Goal: Answer question/provide support

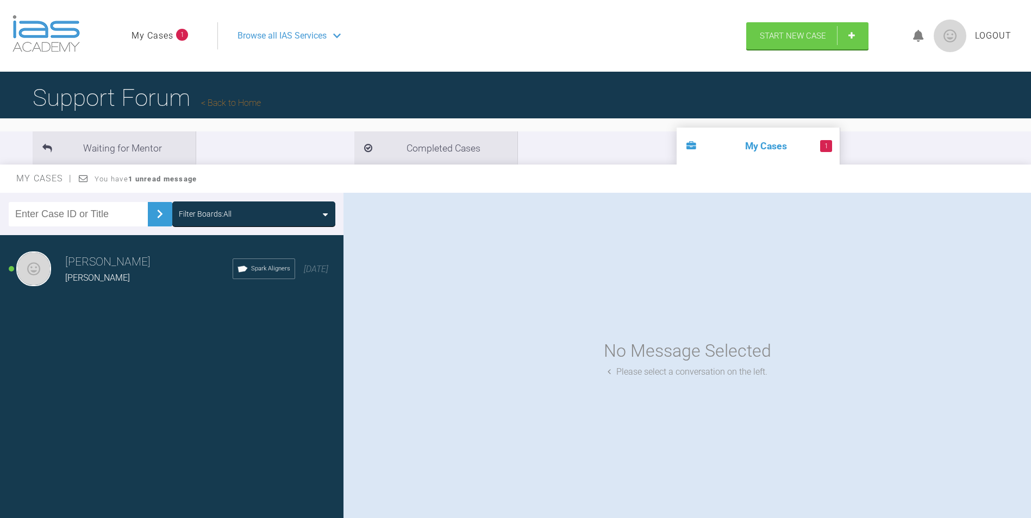
click at [676, 154] on li "1 My Cases" at bounding box center [757, 146] width 163 height 37
click at [106, 265] on h3 "Jacqueline Fergus" at bounding box center [148, 262] width 167 height 18
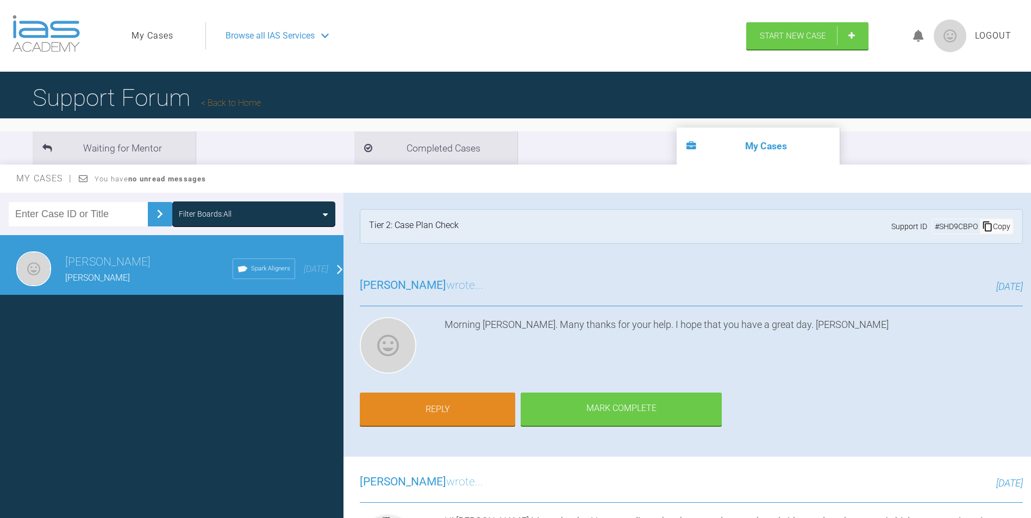
click at [304, 269] on span "9 days ago" at bounding box center [316, 269] width 24 height 10
click at [100, 267] on h3 "[PERSON_NAME]" at bounding box center [148, 262] width 167 height 18
click at [108, 148] on li "Waiting for Mentor" at bounding box center [114, 147] width 163 height 33
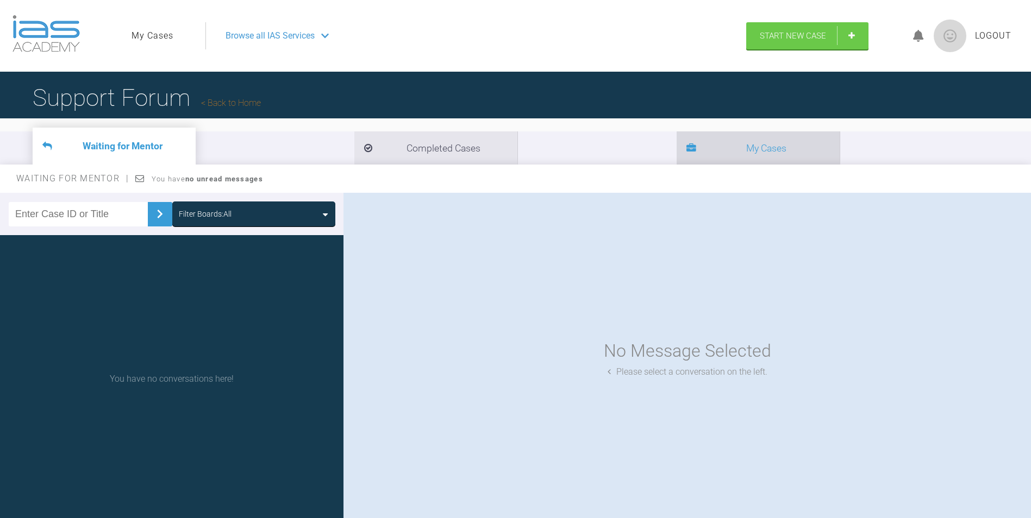
click at [676, 149] on li "My Cases" at bounding box center [757, 147] width 163 height 33
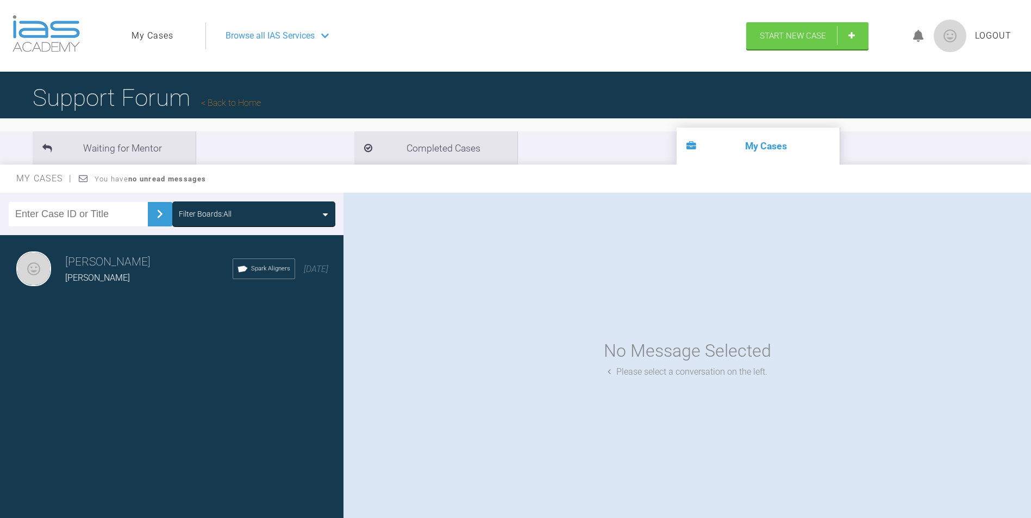
click at [87, 264] on h3 "[PERSON_NAME]" at bounding box center [148, 262] width 167 height 18
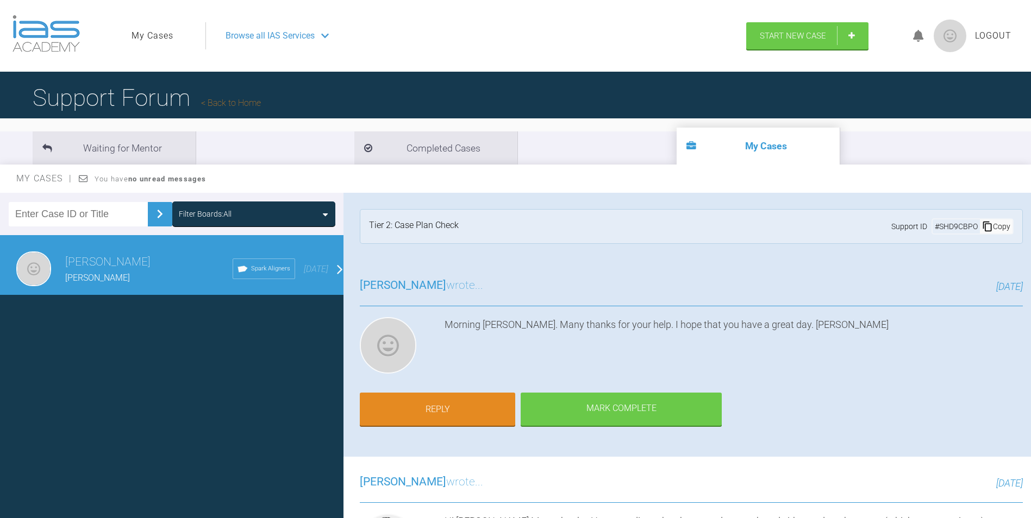
click at [447, 226] on div "Tier 2: Case Plan Check" at bounding box center [414, 226] width 90 height 16
click at [996, 225] on div "Copy" at bounding box center [996, 226] width 33 height 14
click at [767, 231] on div "Tier 2: Case Plan Check Support ID # SHD9CBPO Copy Support ID copied to clipboa…" at bounding box center [691, 226] width 663 height 35
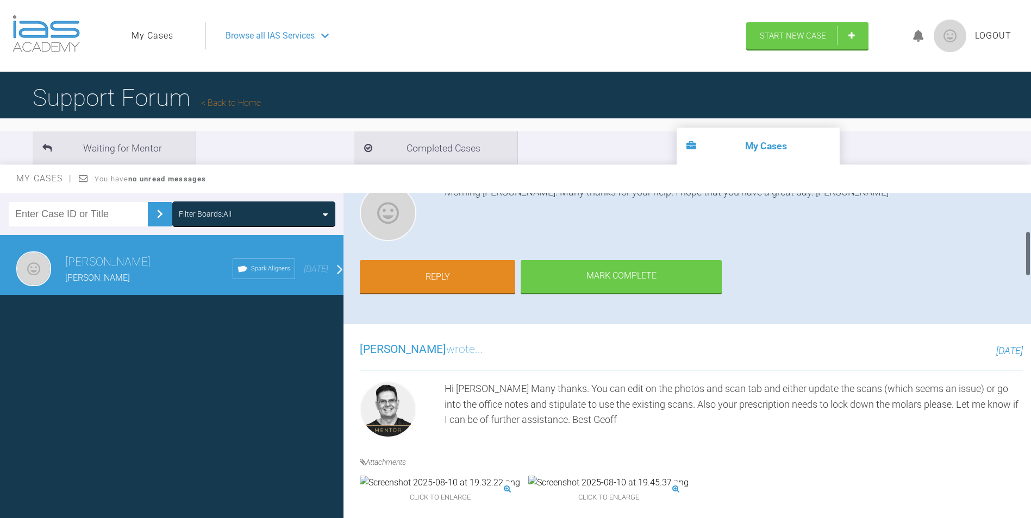
scroll to position [109, 0]
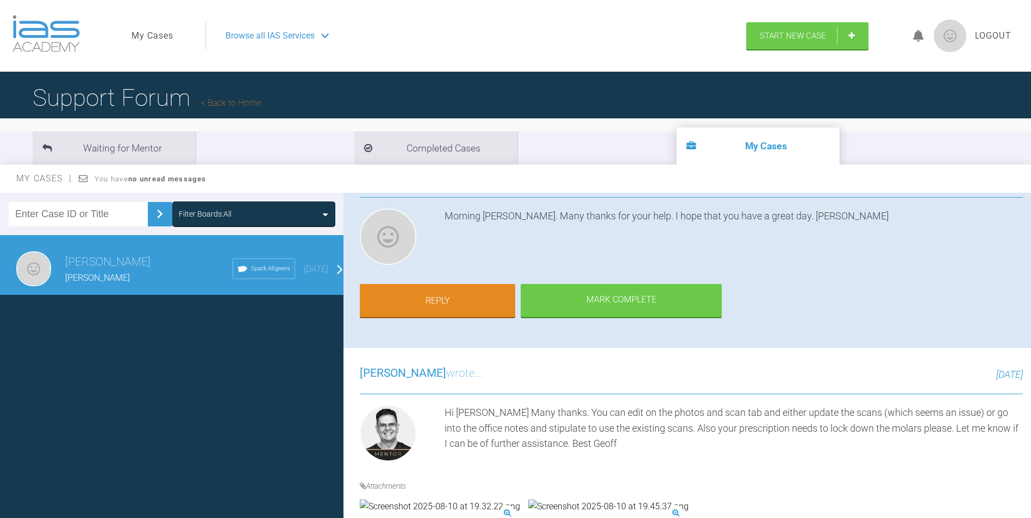
click at [84, 179] on icon at bounding box center [83, 178] width 9 height 9
click at [329, 269] on div "Jacqueline Fergus Julie Odie Spark Aligners 9 days ago" at bounding box center [176, 269] width 352 height 68
click at [403, 295] on link "Reply" at bounding box center [437, 302] width 155 height 34
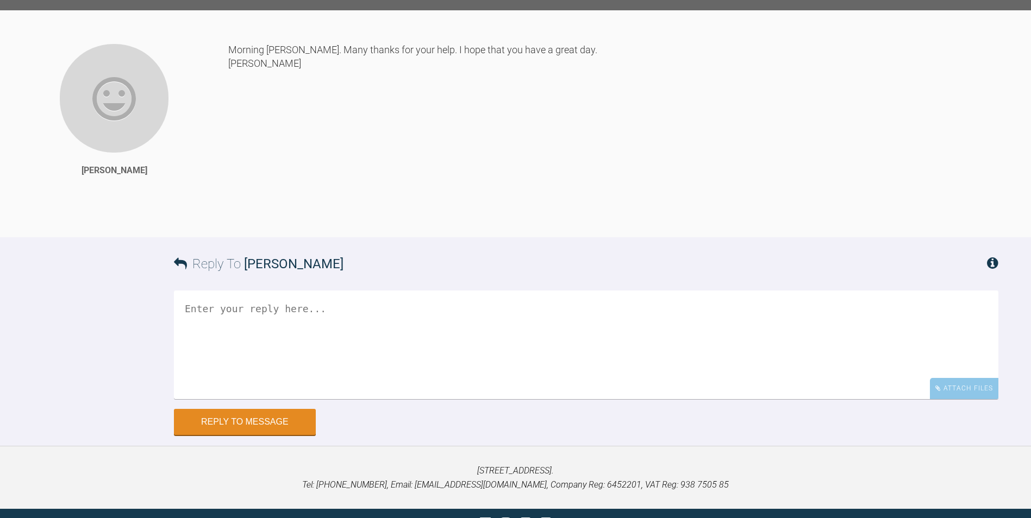
scroll to position [2666, 0]
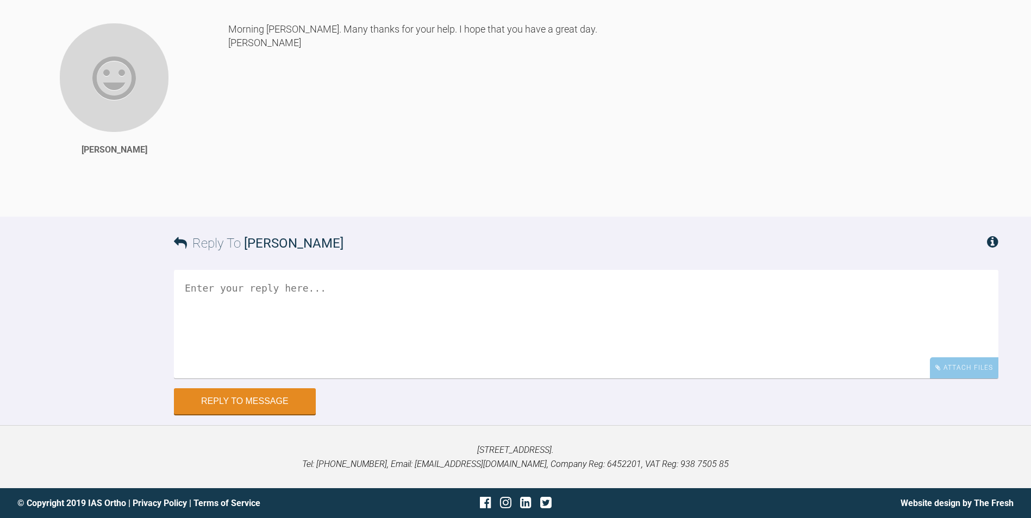
scroll to position [3101, 0]
click at [992, 248] on icon at bounding box center [992, 241] width 11 height 13
click at [173, 295] on div "Reply To Jacqueline Fergus Attach Files Drag and drop files here! Reply to Mess…" at bounding box center [515, 316] width 1031 height 198
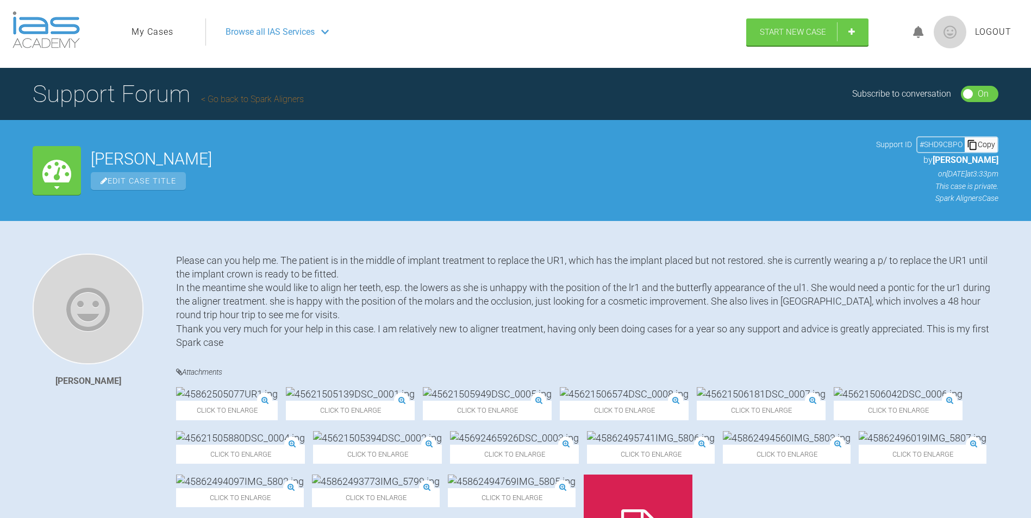
scroll to position [0, 0]
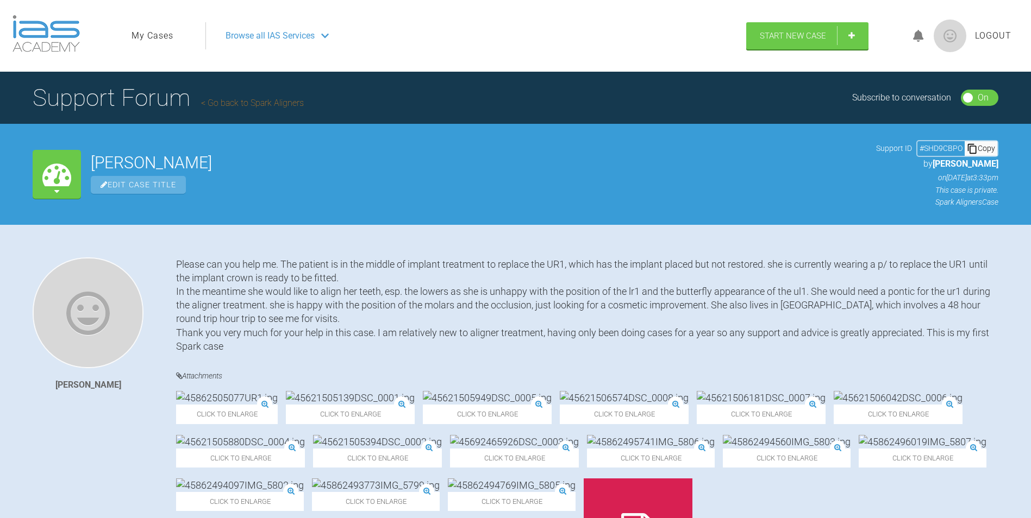
click at [49, 174] on icon at bounding box center [56, 174] width 29 height 29
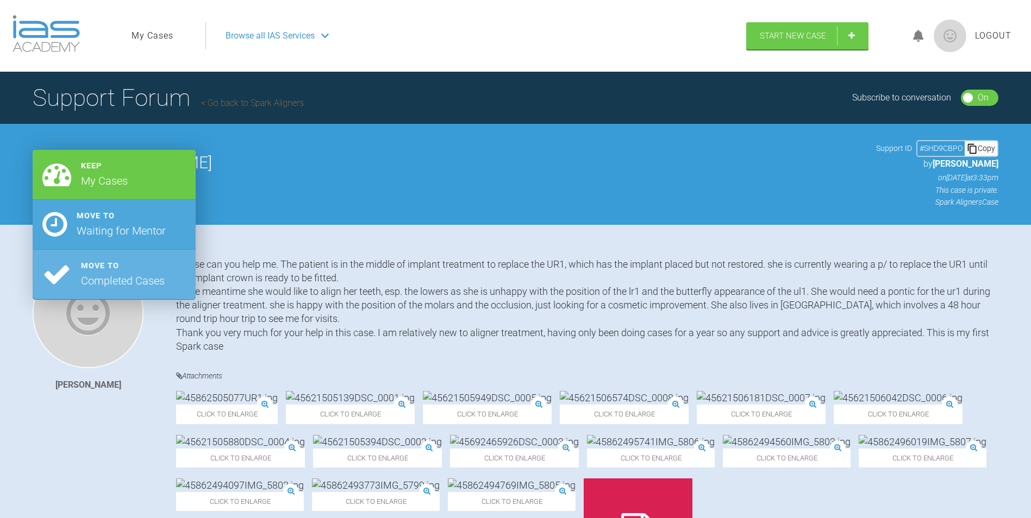
click at [77, 214] on div "Move to" at bounding box center [121, 216] width 89 height 12
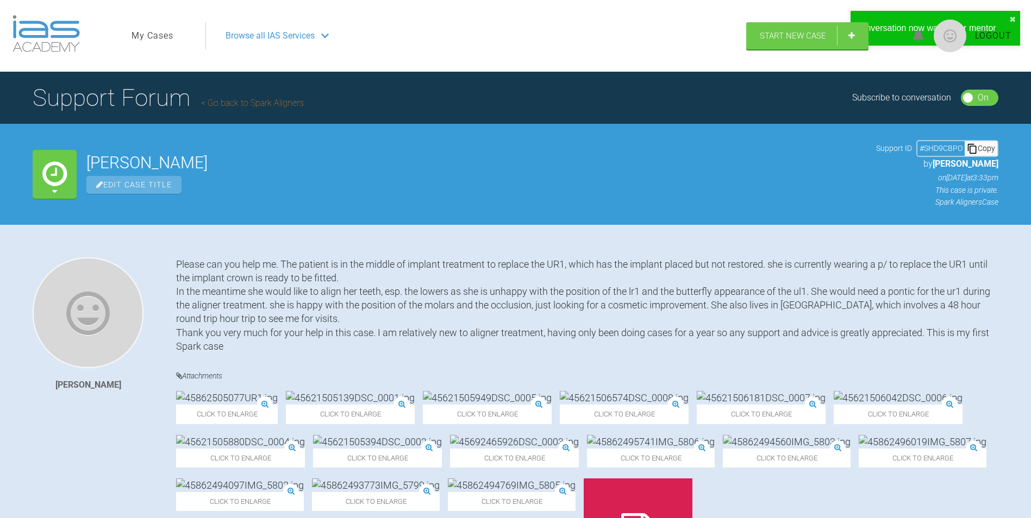
click at [895, 23] on div "Logout" at bounding box center [957, 36] width 128 height 52
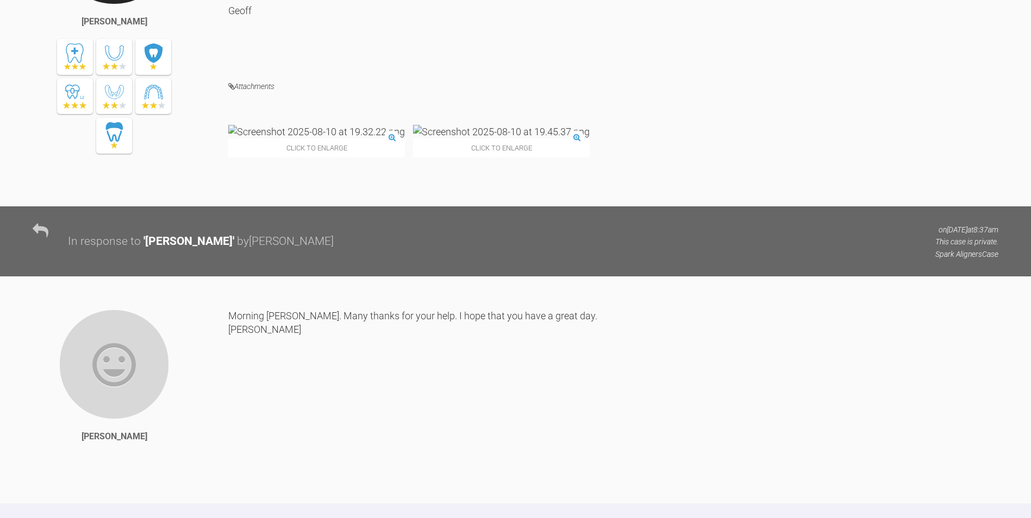
scroll to position [2503, 0]
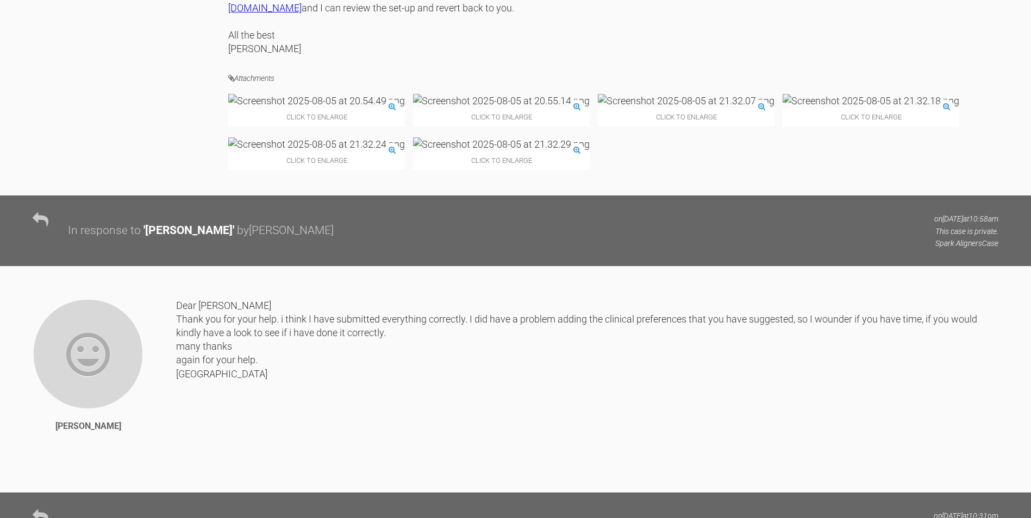
scroll to position [1090, 0]
click at [863, 12] on link "[PERSON_NAME][EMAIL_ADDRESS][DOMAIN_NAME]" at bounding box center [575, 0] width 694 height 25
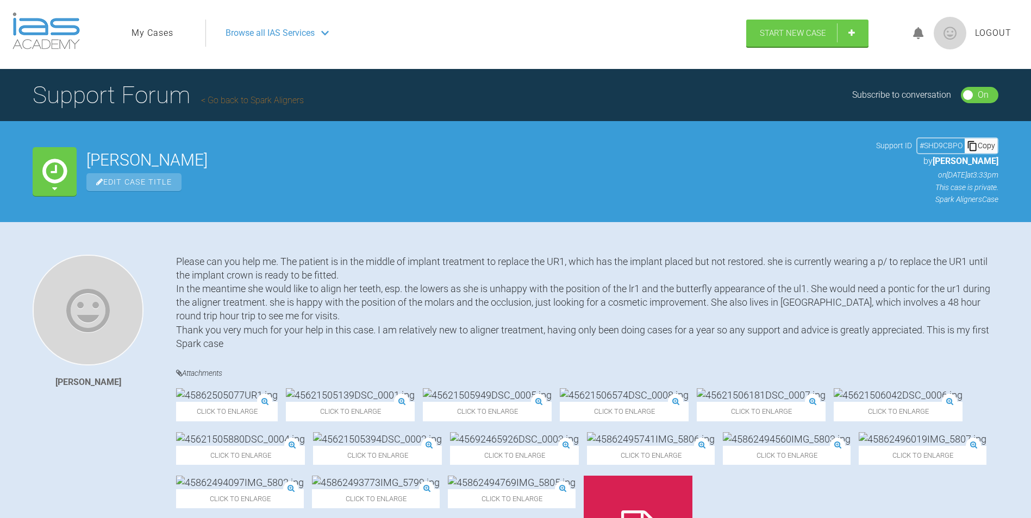
scroll to position [0, 0]
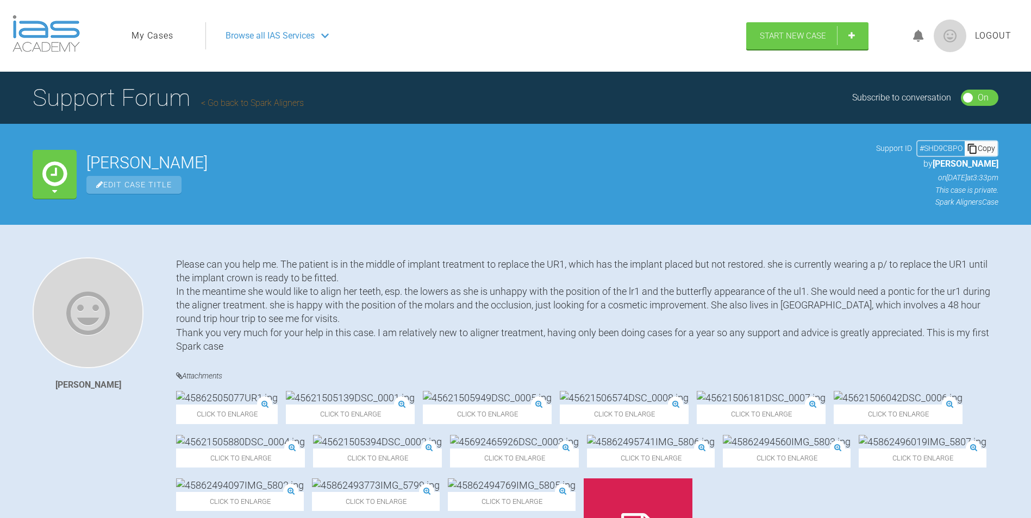
click at [320, 31] on div "Browse all IAS Services" at bounding box center [471, 35] width 511 height 27
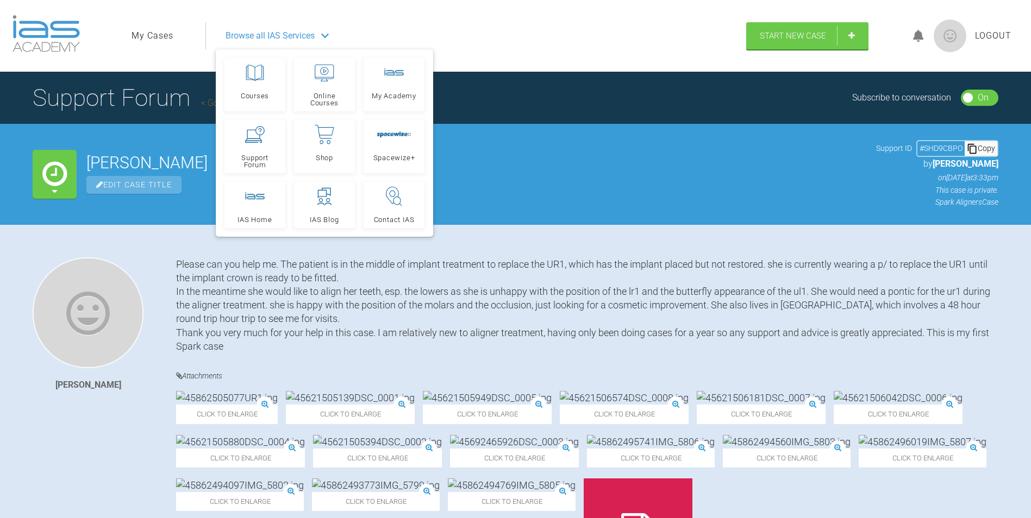
click at [320, 31] on div "Browse all IAS Services" at bounding box center [471, 35] width 511 height 27
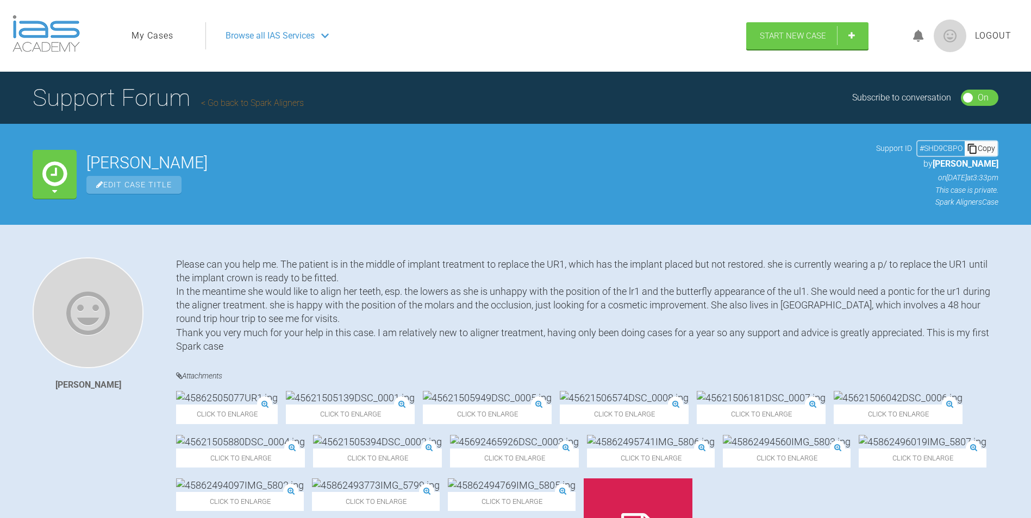
click at [61, 193] on div "Waiting for Mentor" at bounding box center [55, 174] width 44 height 49
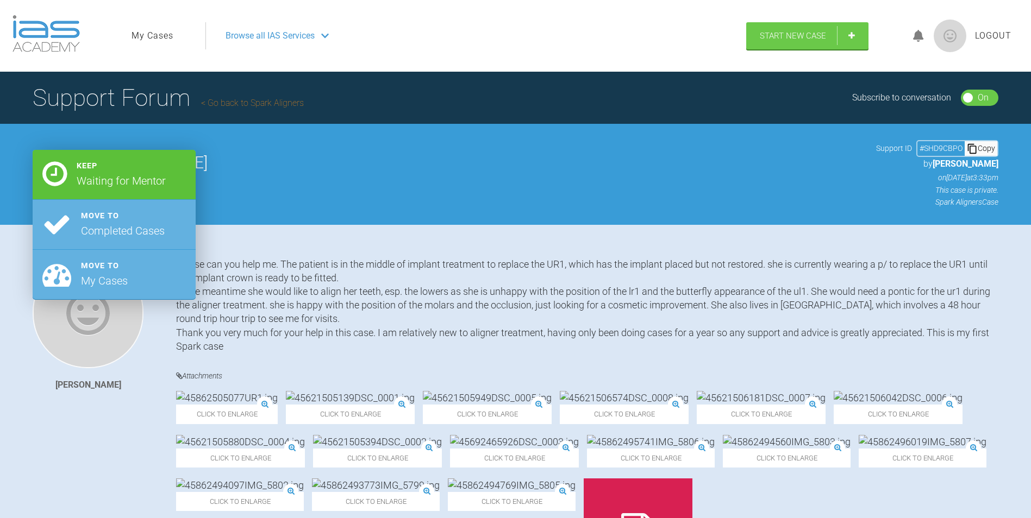
click at [104, 185] on div "Waiting for Mentor" at bounding box center [121, 180] width 89 height 17
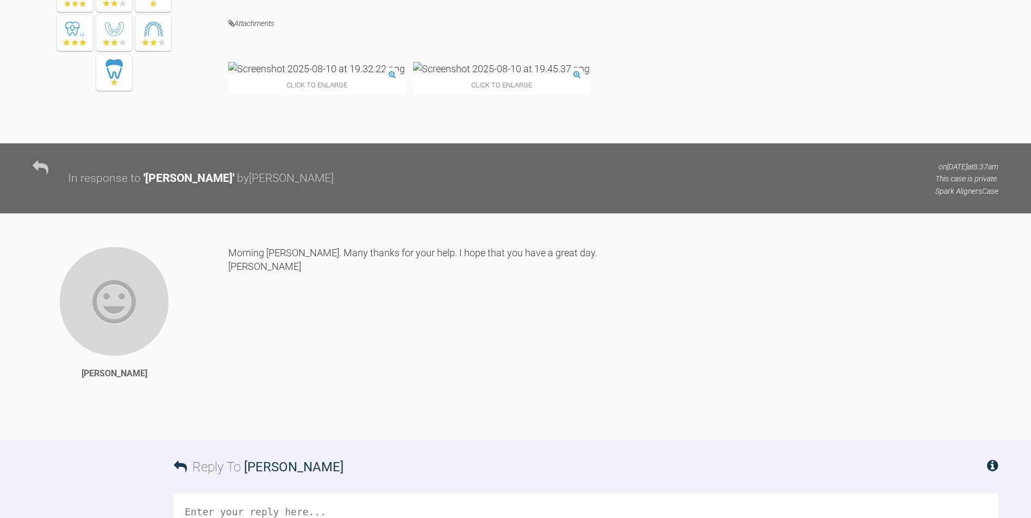
scroll to position [2554, 0]
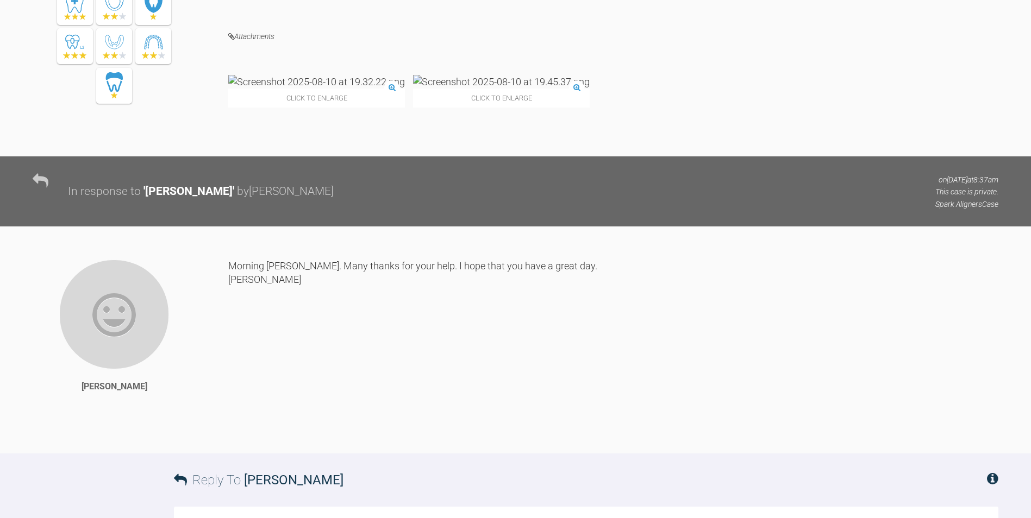
drag, startPoint x: 67, startPoint y: 138, endPoint x: 46, endPoint y: 142, distance: 21.1
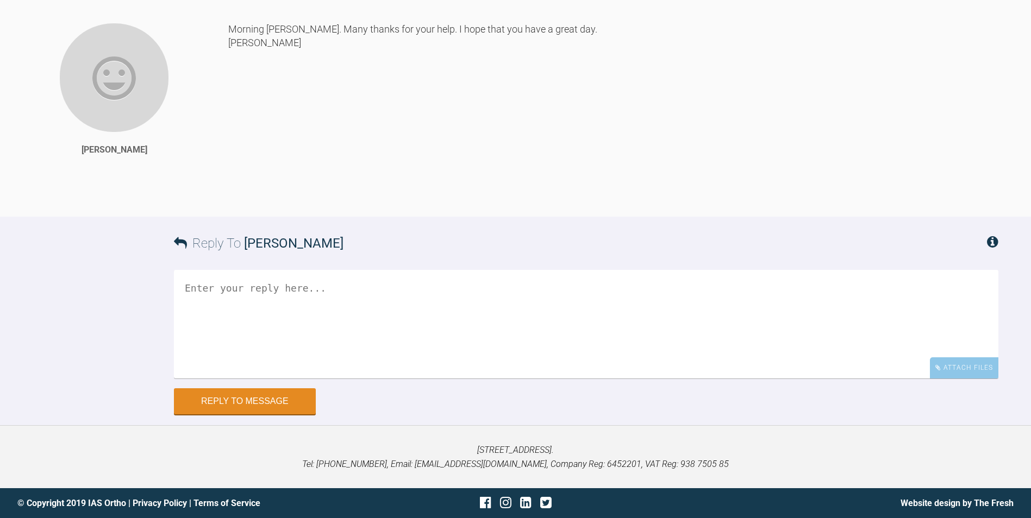
scroll to position [3155, 0]
click at [992, 243] on icon at bounding box center [992, 241] width 11 height 13
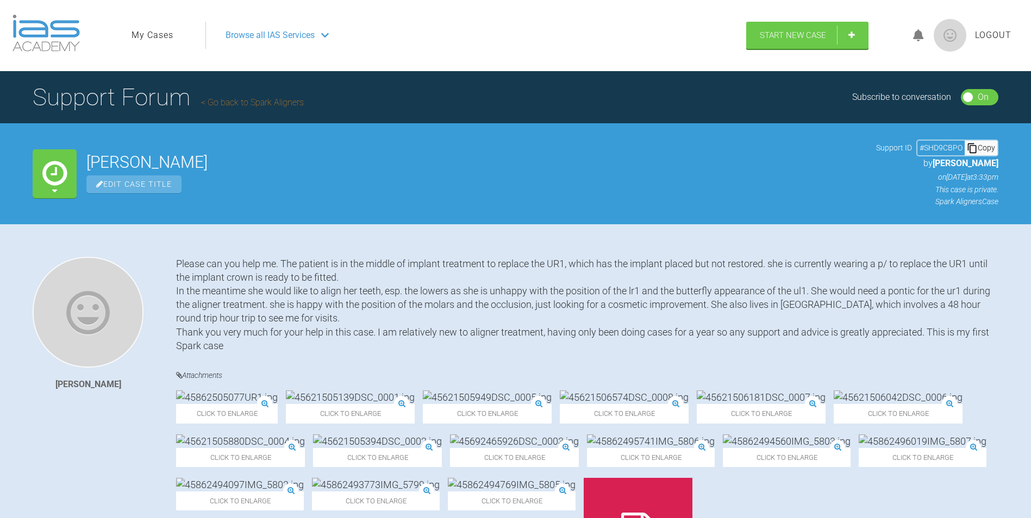
scroll to position [0, 0]
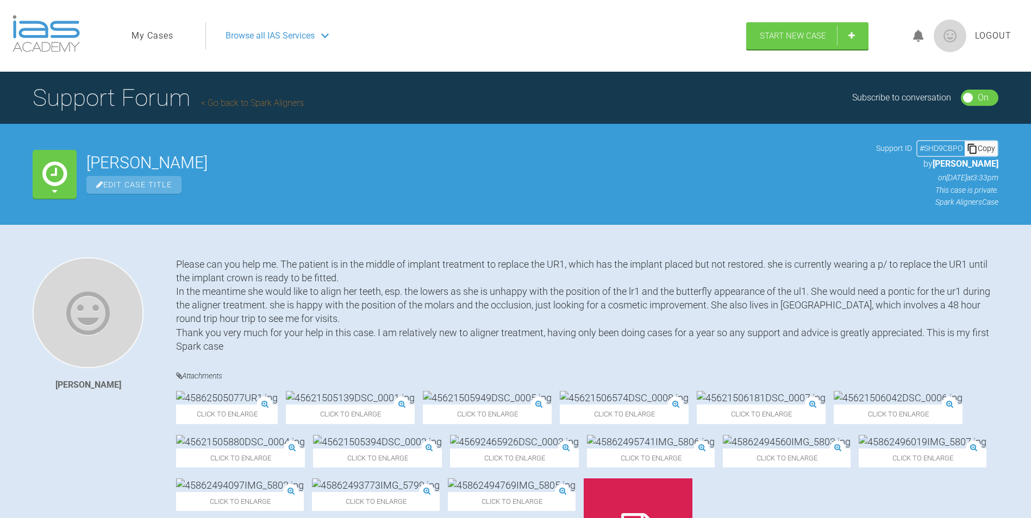
click at [262, 98] on link "Go back to Spark Aligners" at bounding box center [252, 103] width 103 height 10
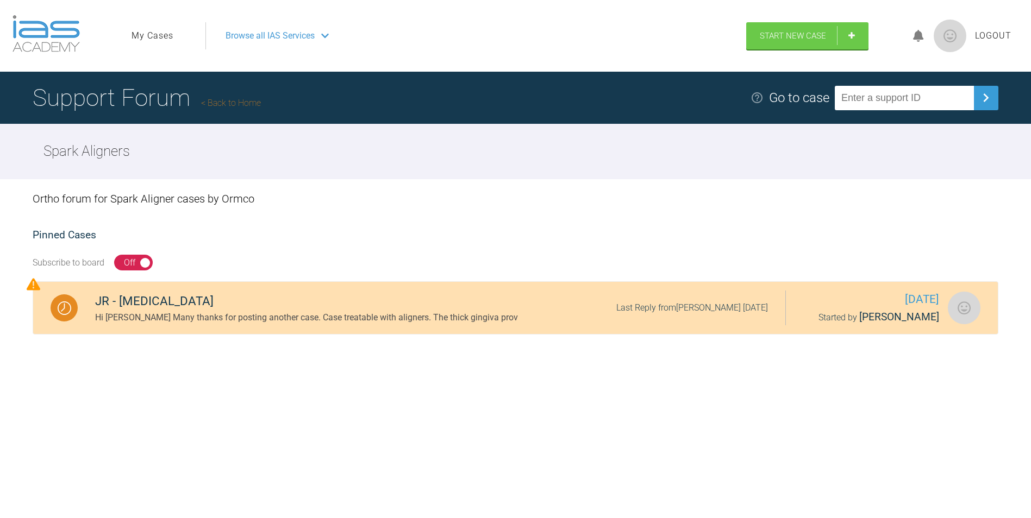
click at [398, 316] on div "Hi Katie Many thanks for posting another case. Case treatable with aligners. Th…" at bounding box center [306, 318] width 423 height 14
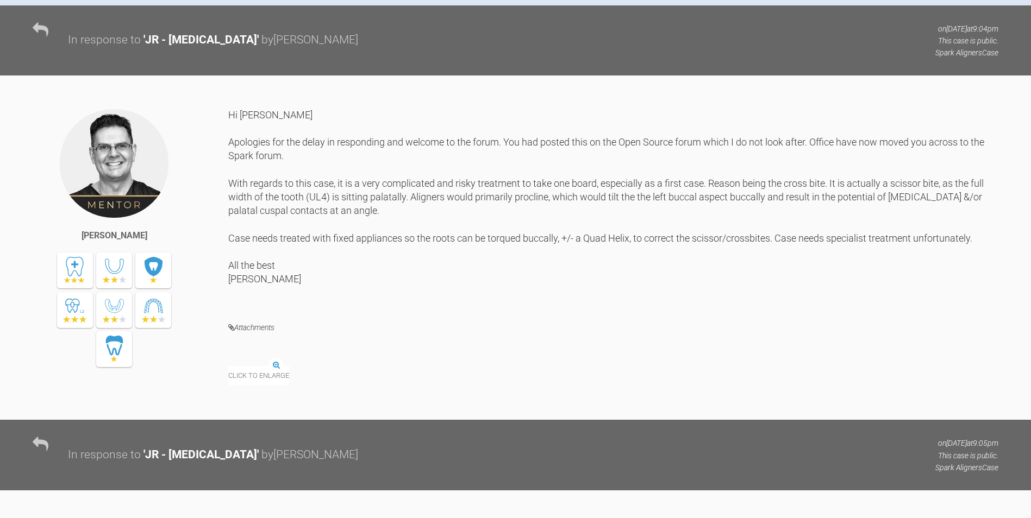
scroll to position [489, 0]
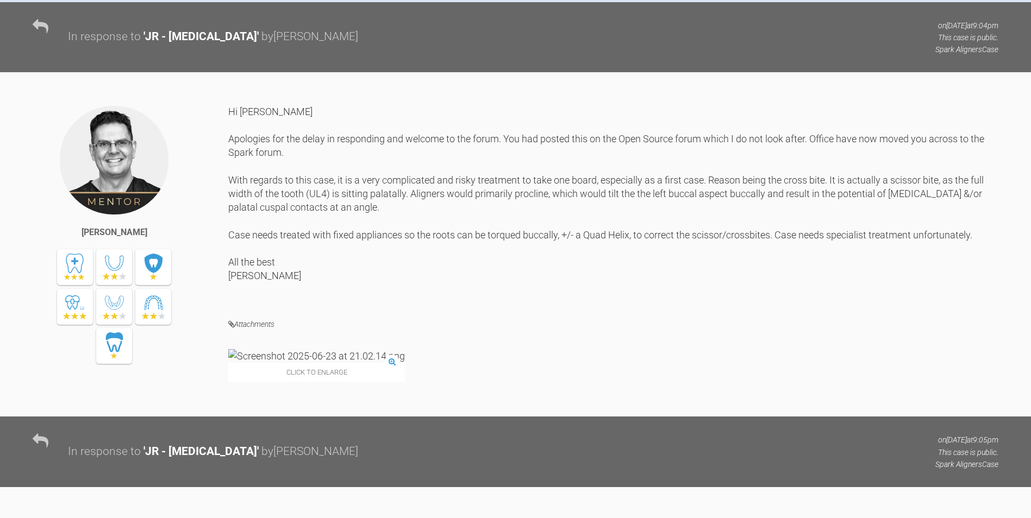
click at [538, 302] on div "Hi Katie Apologies for the delay in responding and welcome to the forum. You ha…" at bounding box center [613, 203] width 770 height 197
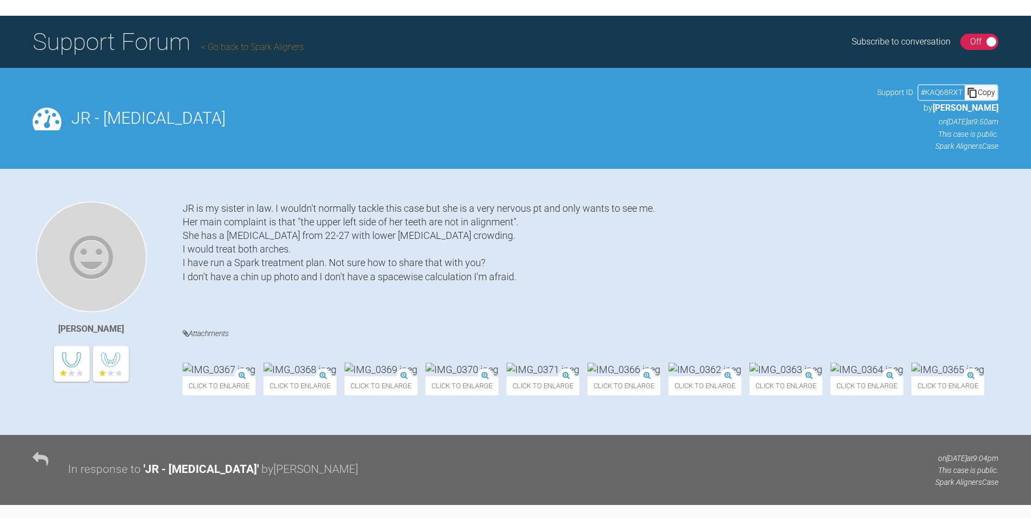
scroll to position [0, 0]
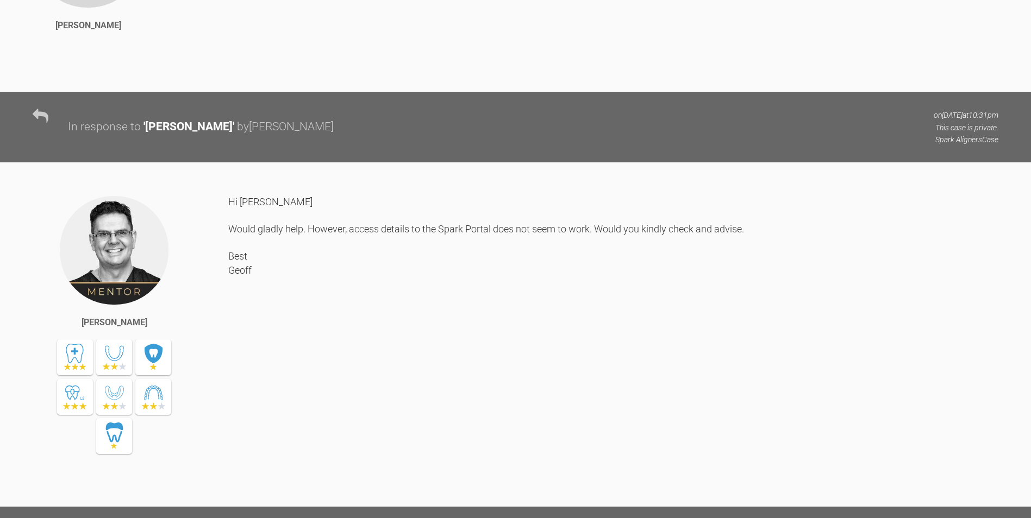
scroll to position [1294, 0]
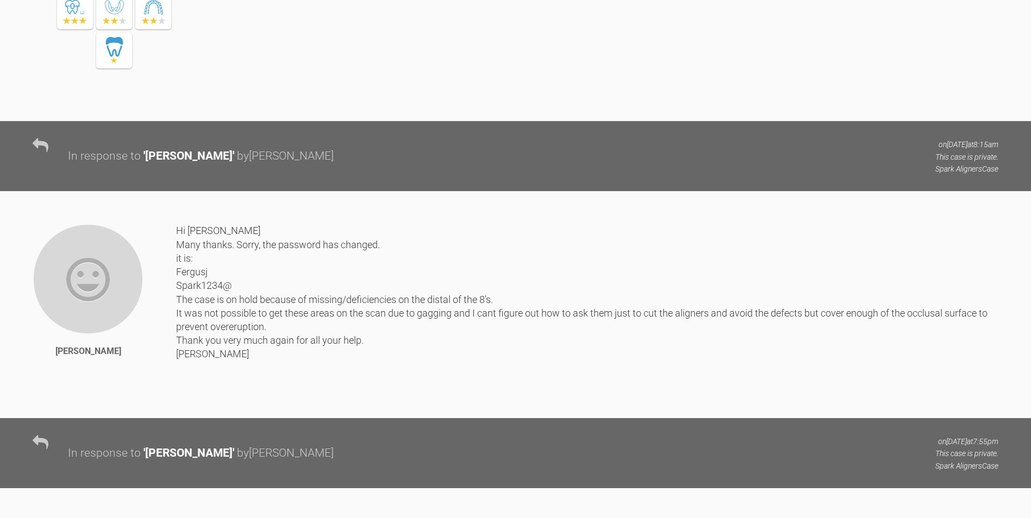
scroll to position [1783, 0]
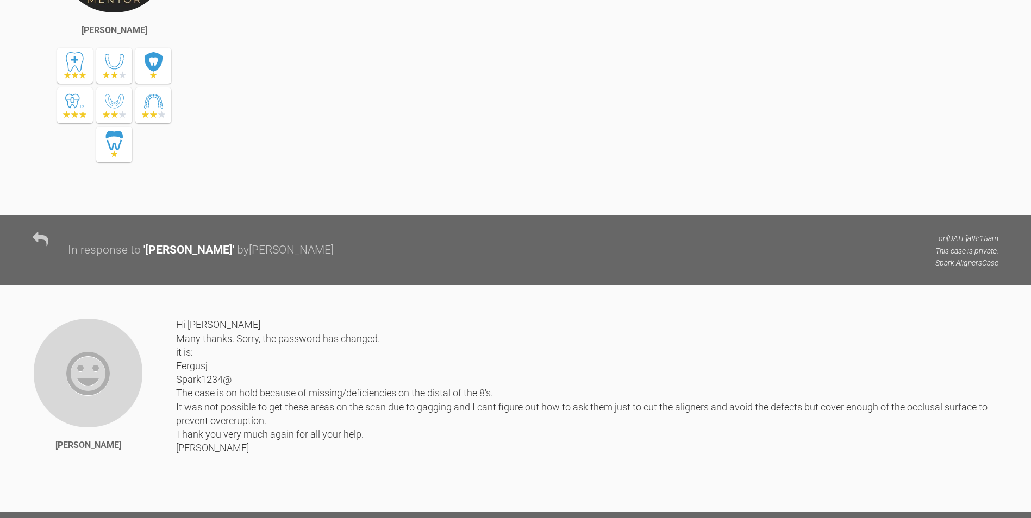
drag, startPoint x: 143, startPoint y: 311, endPoint x: 230, endPoint y: 407, distance: 129.3
click at [230, 199] on div "Hi [PERSON_NAME] Would gladly help. However, access details to the Spark Portal…" at bounding box center [613, 51] width 770 height 296
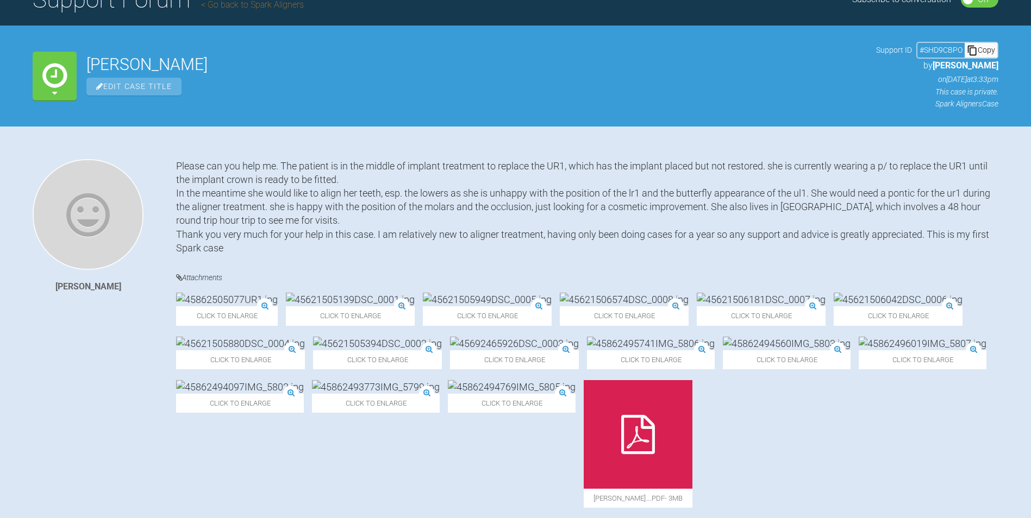
scroll to position [0, 0]
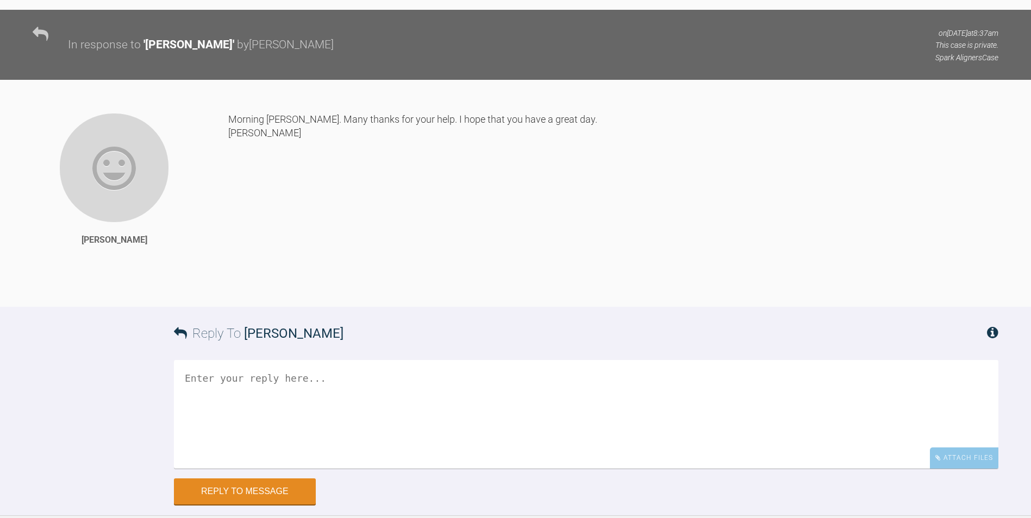
scroll to position [2612, 0]
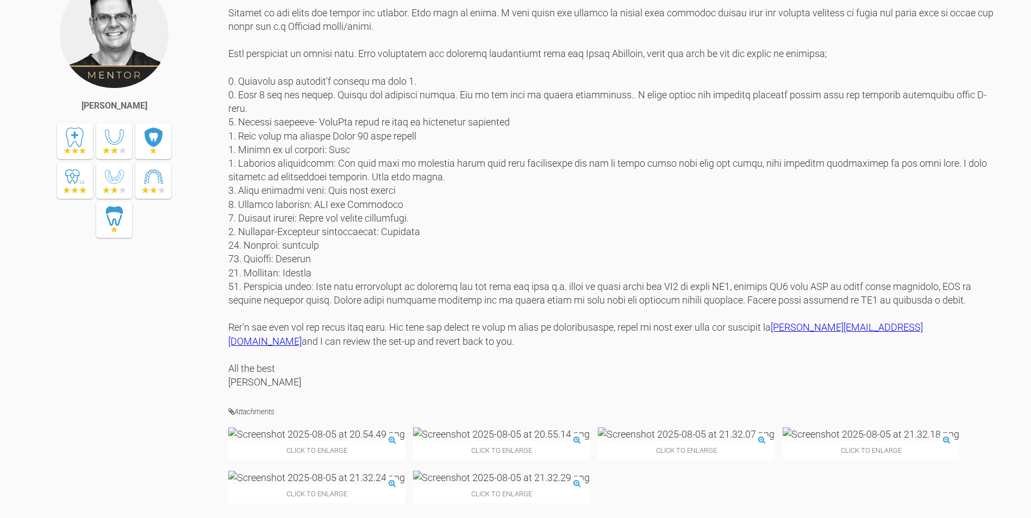
scroll to position [761, 0]
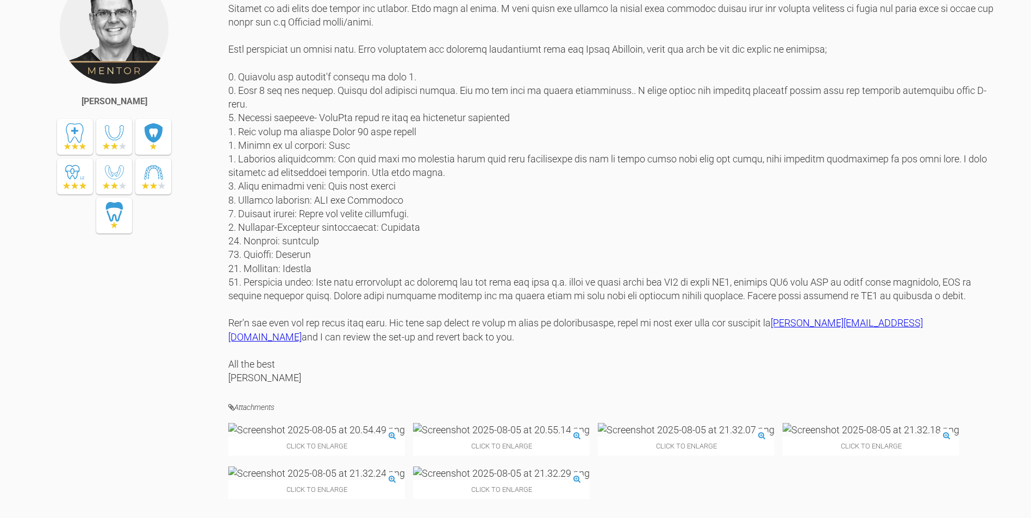
click at [164, 85] on img at bounding box center [114, 29] width 111 height 111
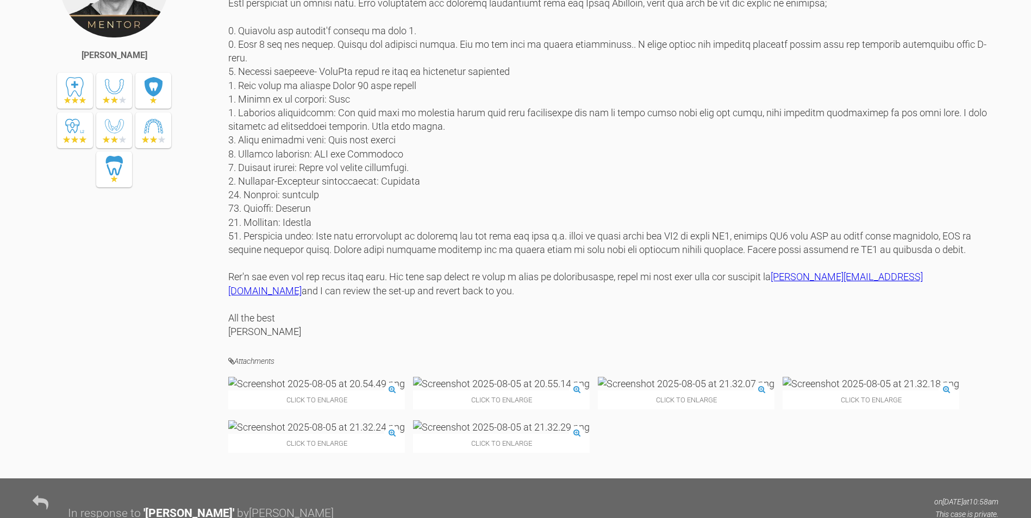
scroll to position [869, 0]
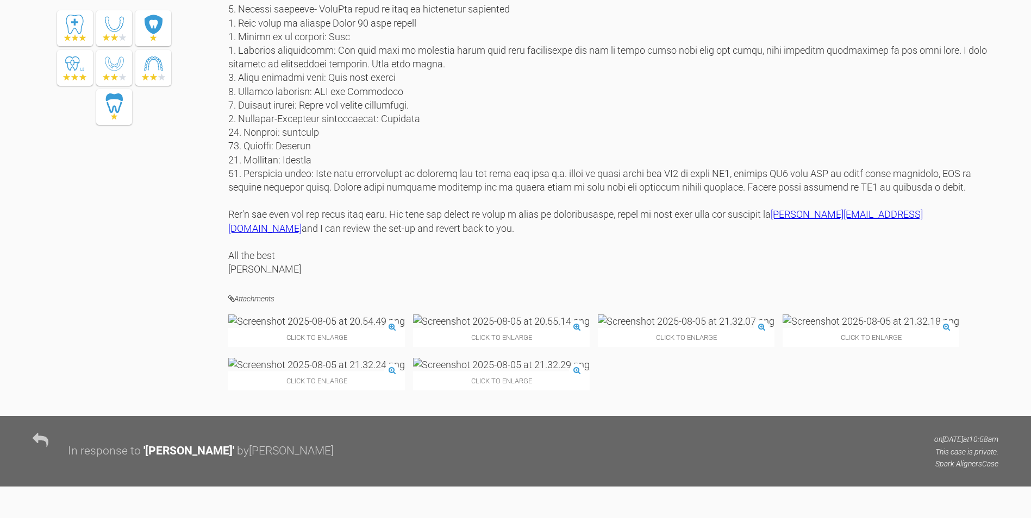
drag, startPoint x: 116, startPoint y: 264, endPoint x: 117, endPoint y: 253, distance: 10.3
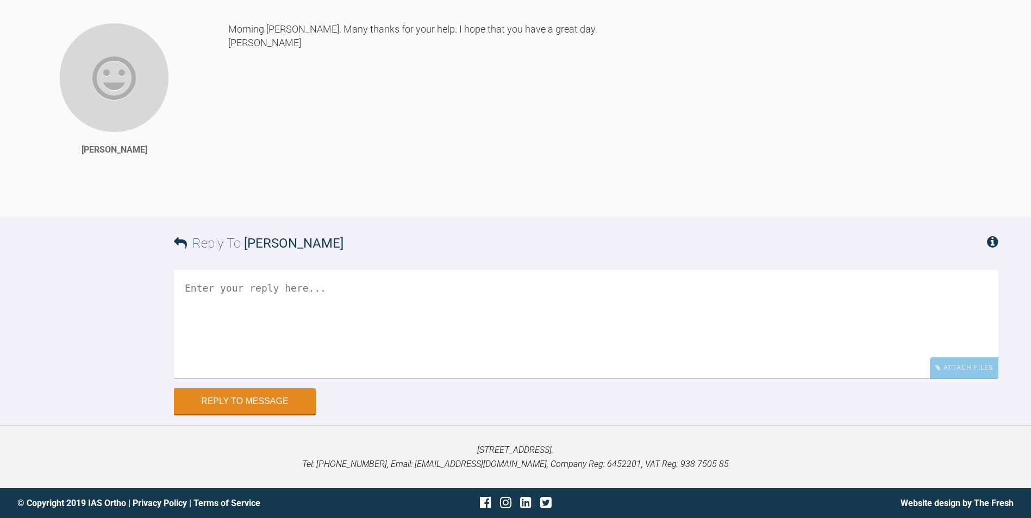
scroll to position [3155, 0]
click at [990, 246] on icon at bounding box center [992, 241] width 11 height 13
click at [994, 240] on icon at bounding box center [992, 241] width 11 height 13
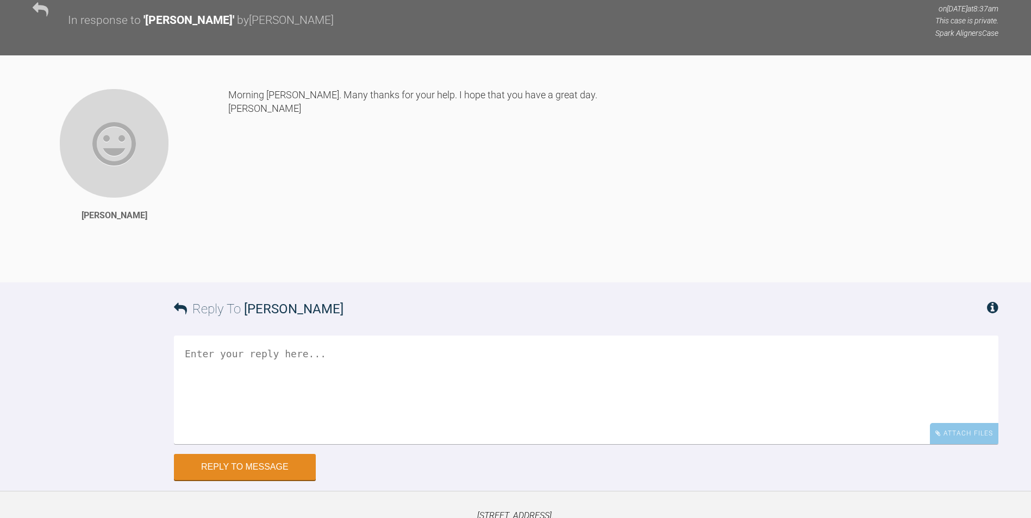
scroll to position [2720, 0]
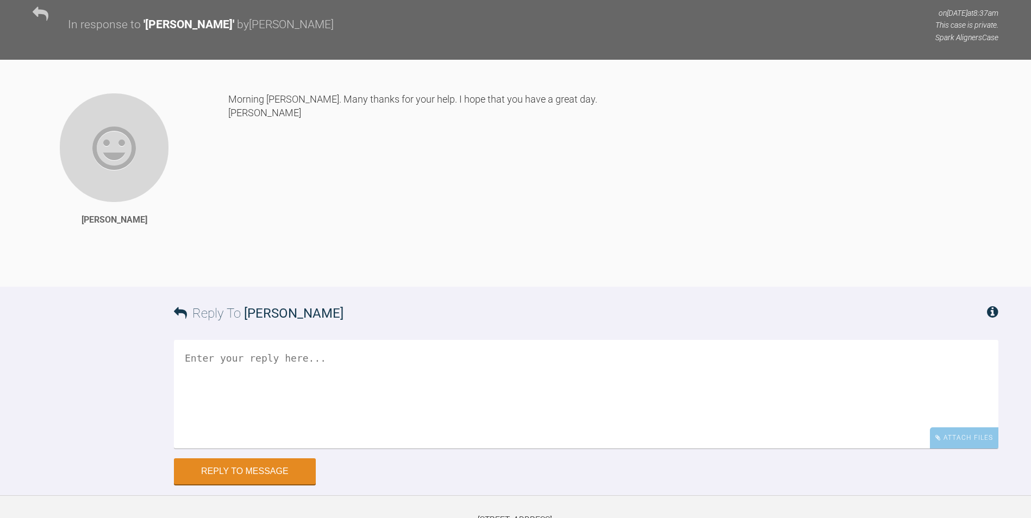
drag, startPoint x: 230, startPoint y: 5, endPoint x: 218, endPoint y: 11, distance: 13.1
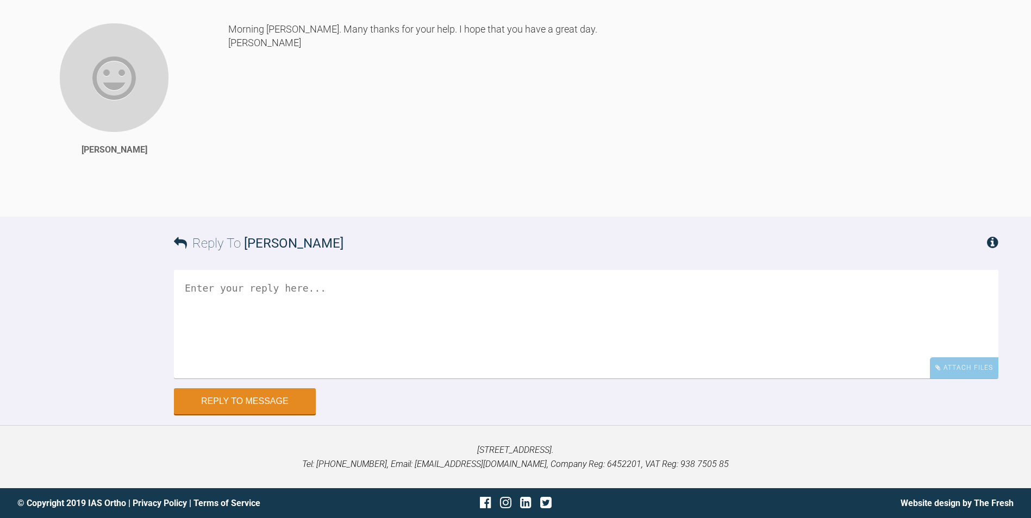
scroll to position [3101, 0]
